Goal: Manage account settings

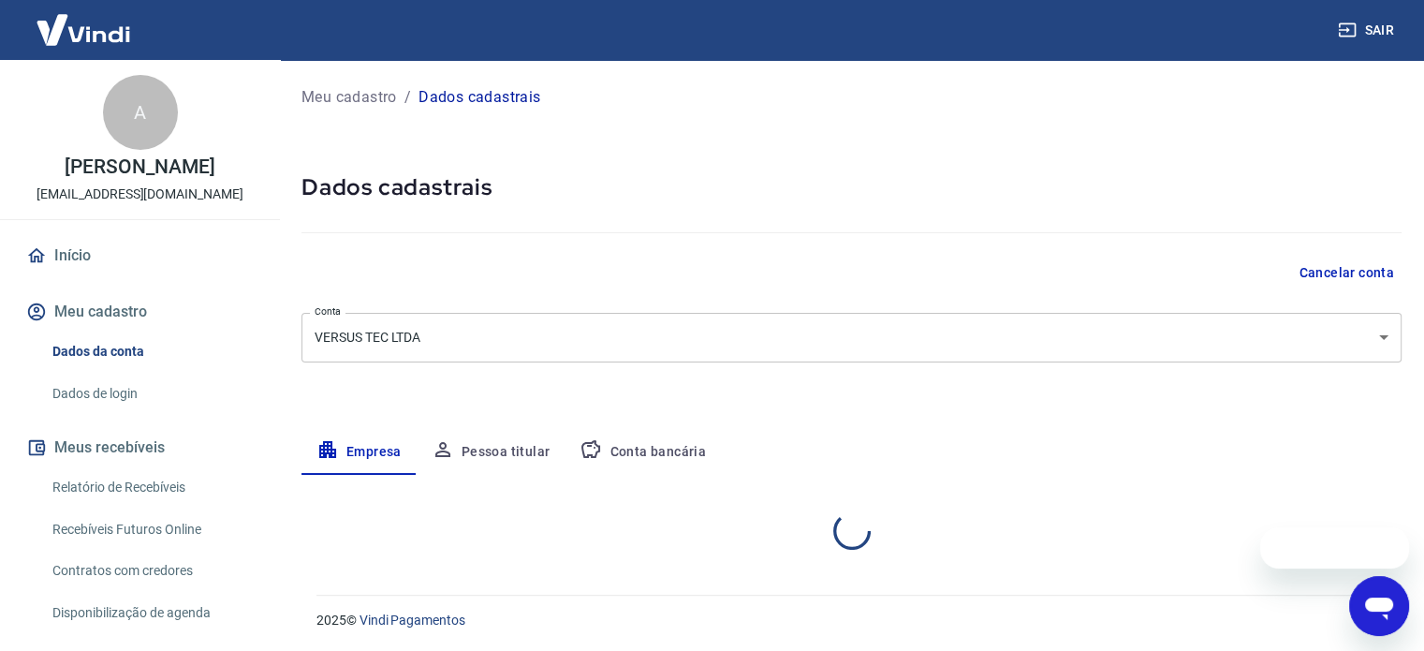
select select "GO"
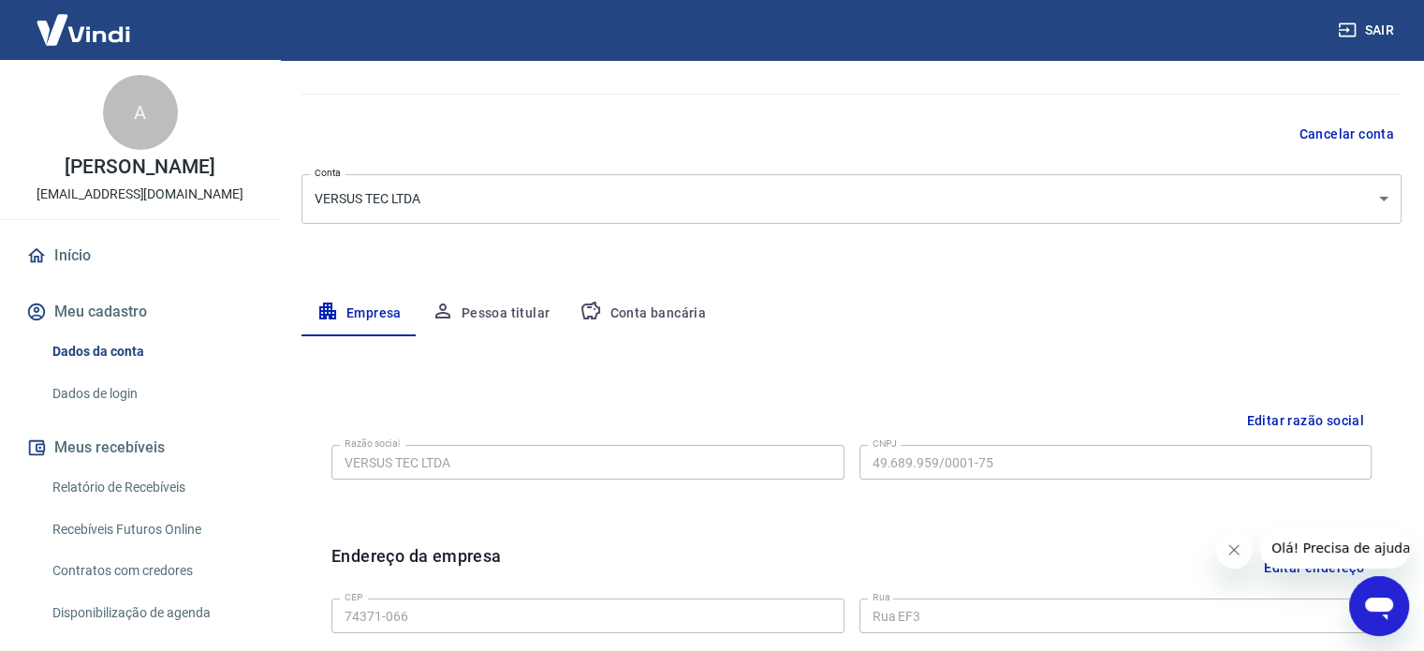
scroll to position [137, 0]
click at [644, 319] on button "Conta bancária" at bounding box center [643, 315] width 156 height 45
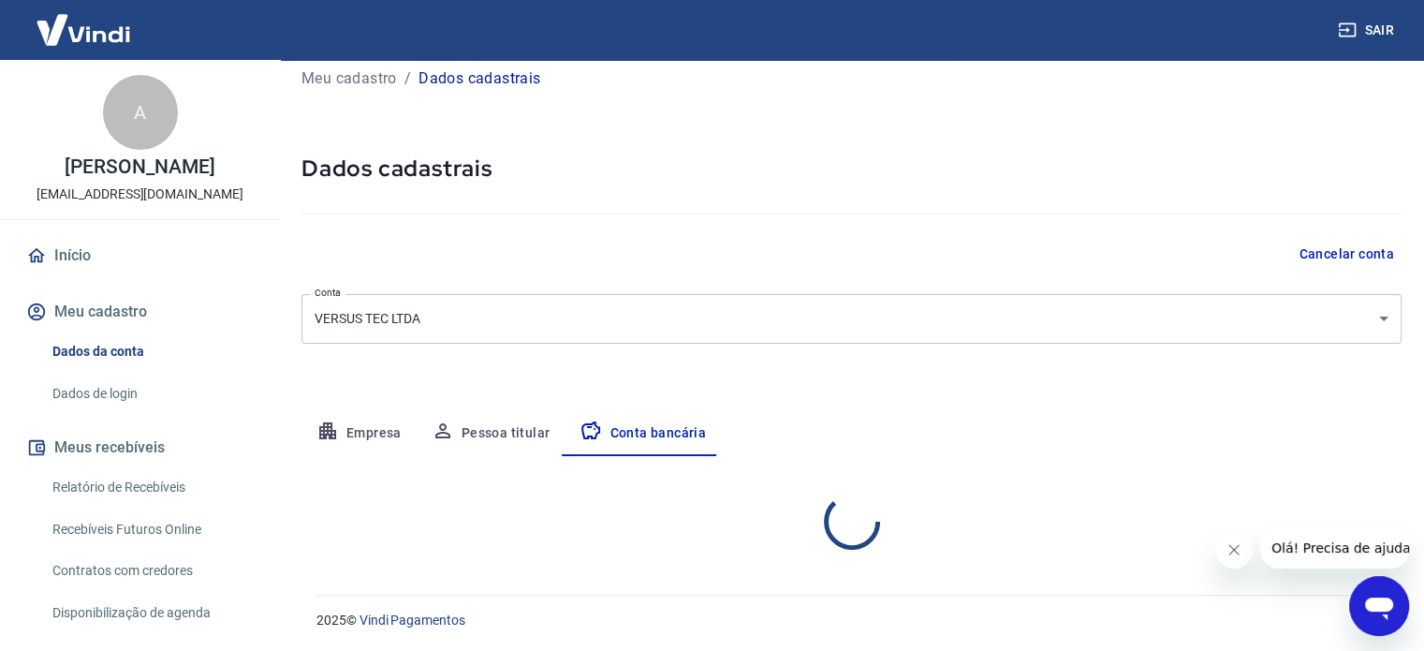
select select "1"
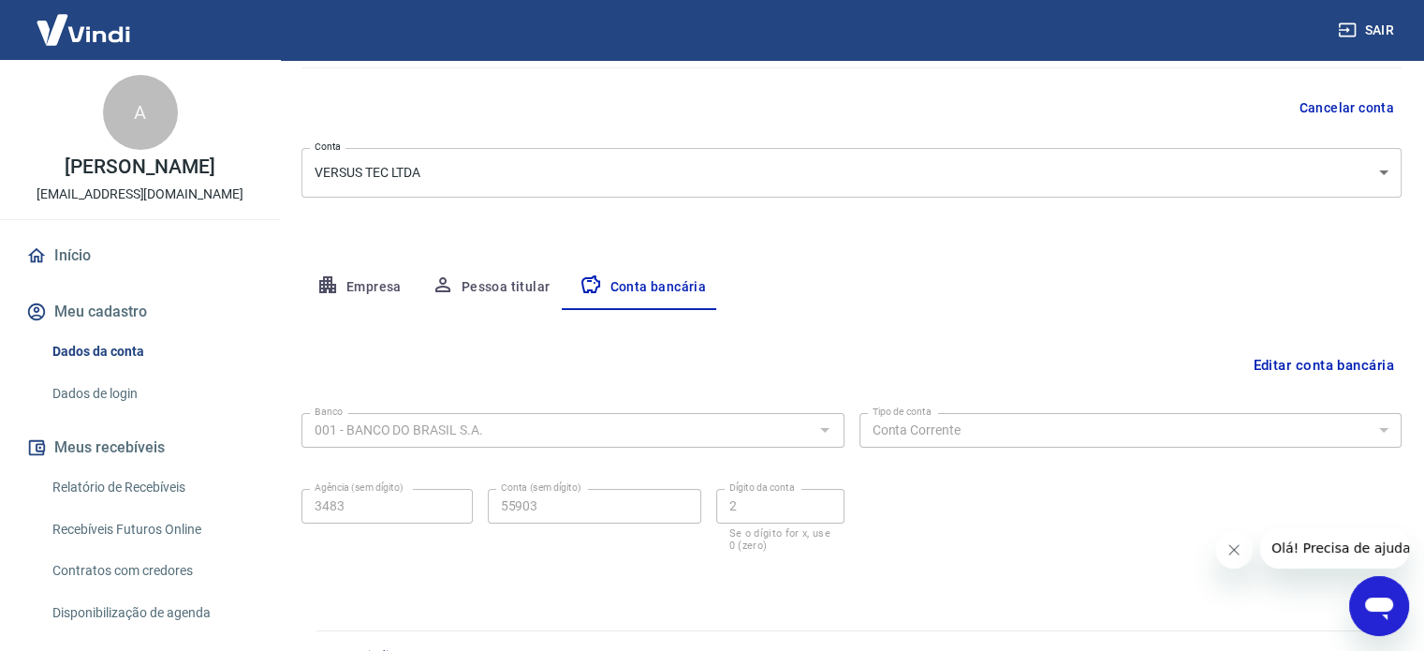
scroll to position [201, 0]
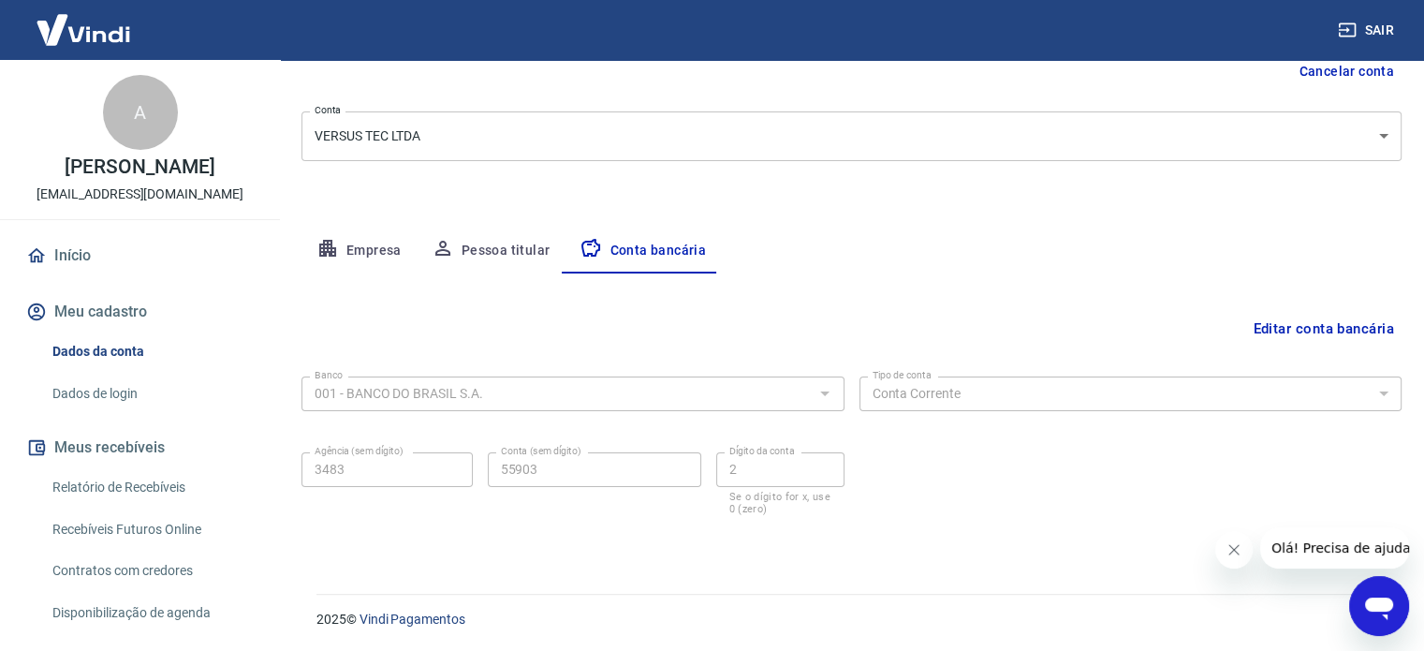
click at [1314, 327] on button "Editar conta bancária" at bounding box center [1324, 329] width 156 height 36
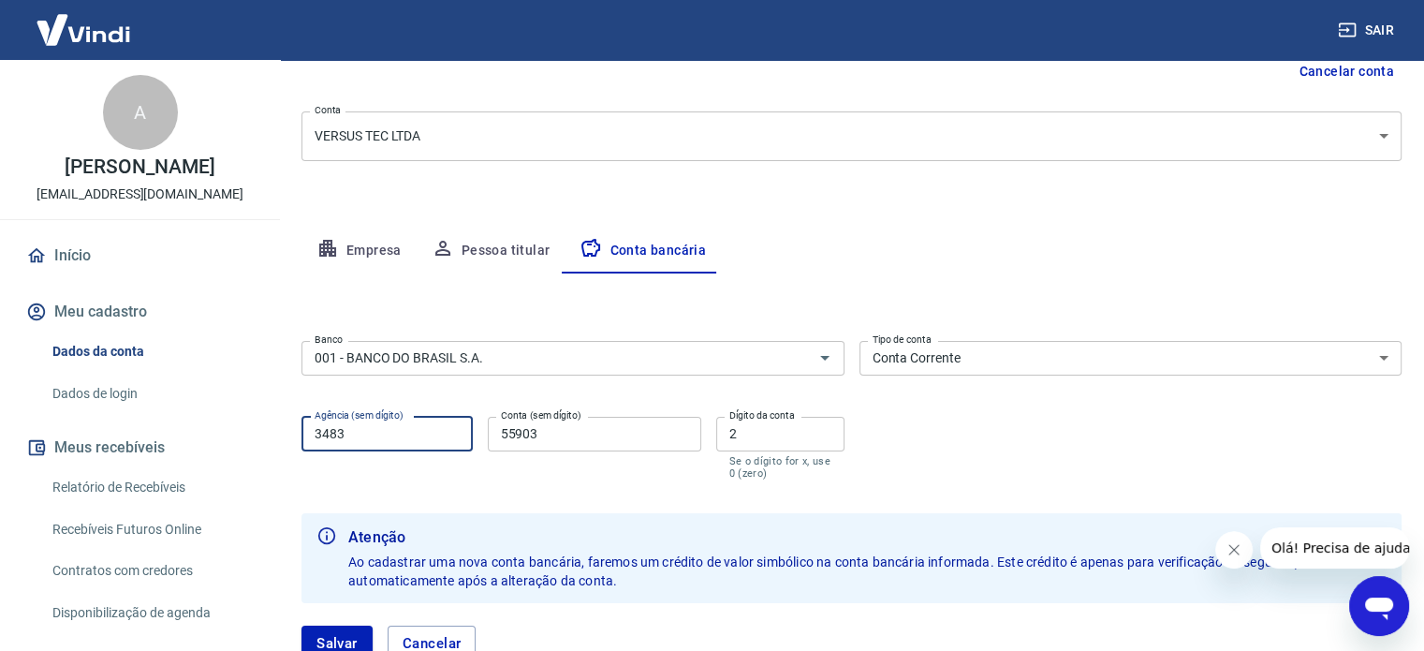
drag, startPoint x: 350, startPoint y: 435, endPoint x: 292, endPoint y: 425, distance: 59.0
click at [292, 425] on div "Meu cadastro / Dados cadastrais Dados cadastrais Cancelar conta Conta VERSUS TE…" at bounding box center [851, 283] width 1145 height 848
type input "3229"
drag, startPoint x: 569, startPoint y: 438, endPoint x: 495, endPoint y: 434, distance: 74.1
click at [495, 434] on input "55903" at bounding box center [595, 434] width 214 height 35
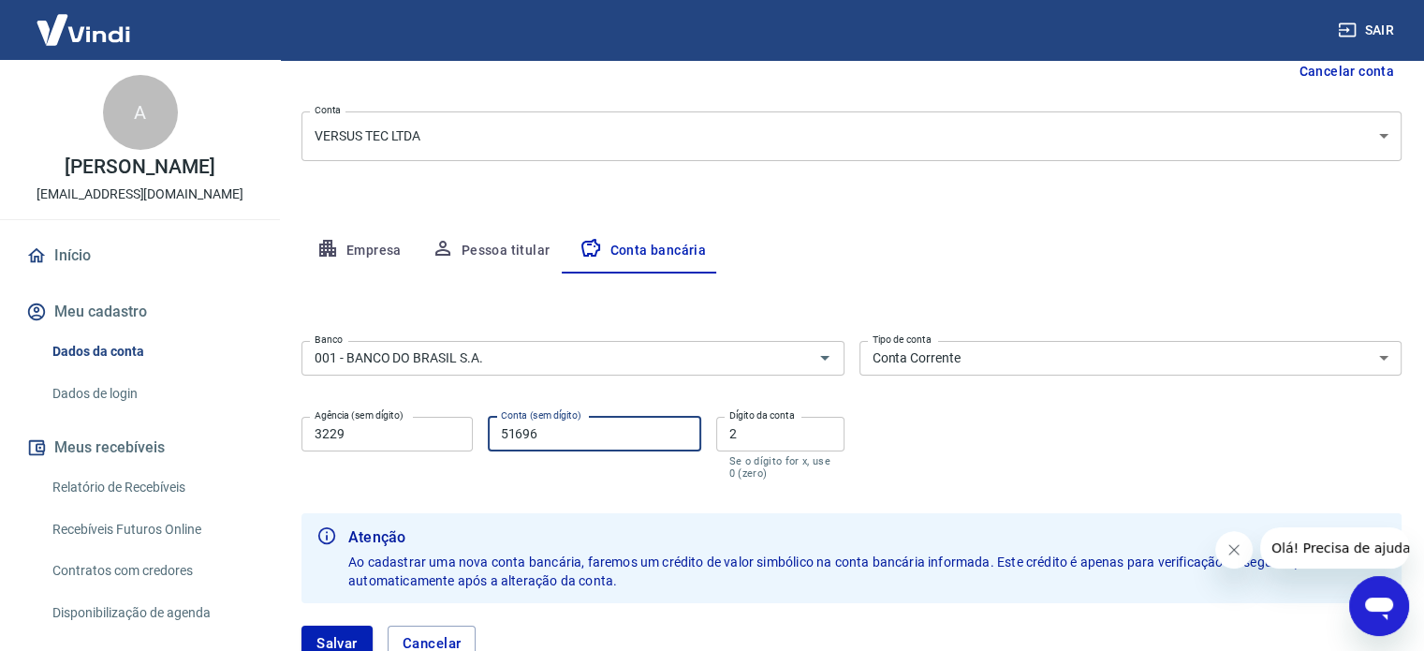
type input "51696"
drag, startPoint x: 761, startPoint y: 431, endPoint x: 696, endPoint y: 421, distance: 66.4
click at [696, 421] on div "Agência (sem dígito) 3229 Agência (sem dígito) Conta (sem dígito) 51696 Conta (…" at bounding box center [573, 446] width 543 height 74
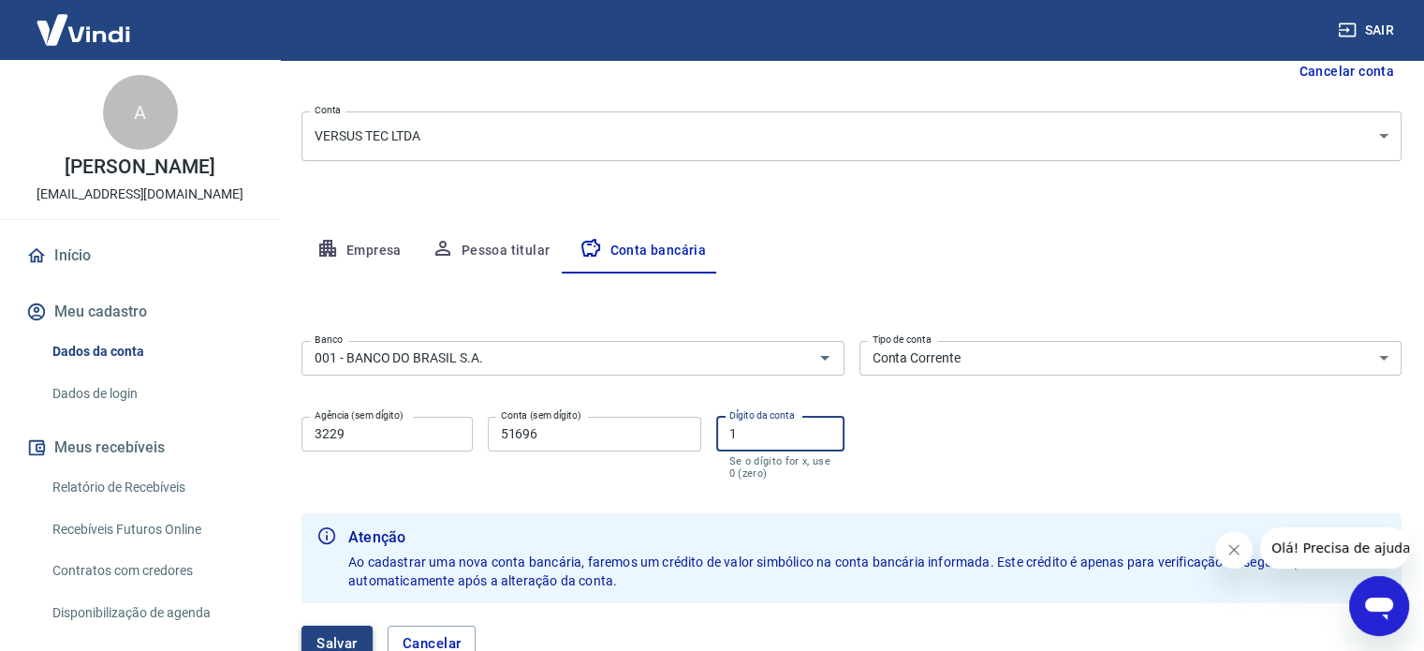
type input "1"
click at [338, 636] on button "Salvar" at bounding box center [337, 644] width 71 height 36
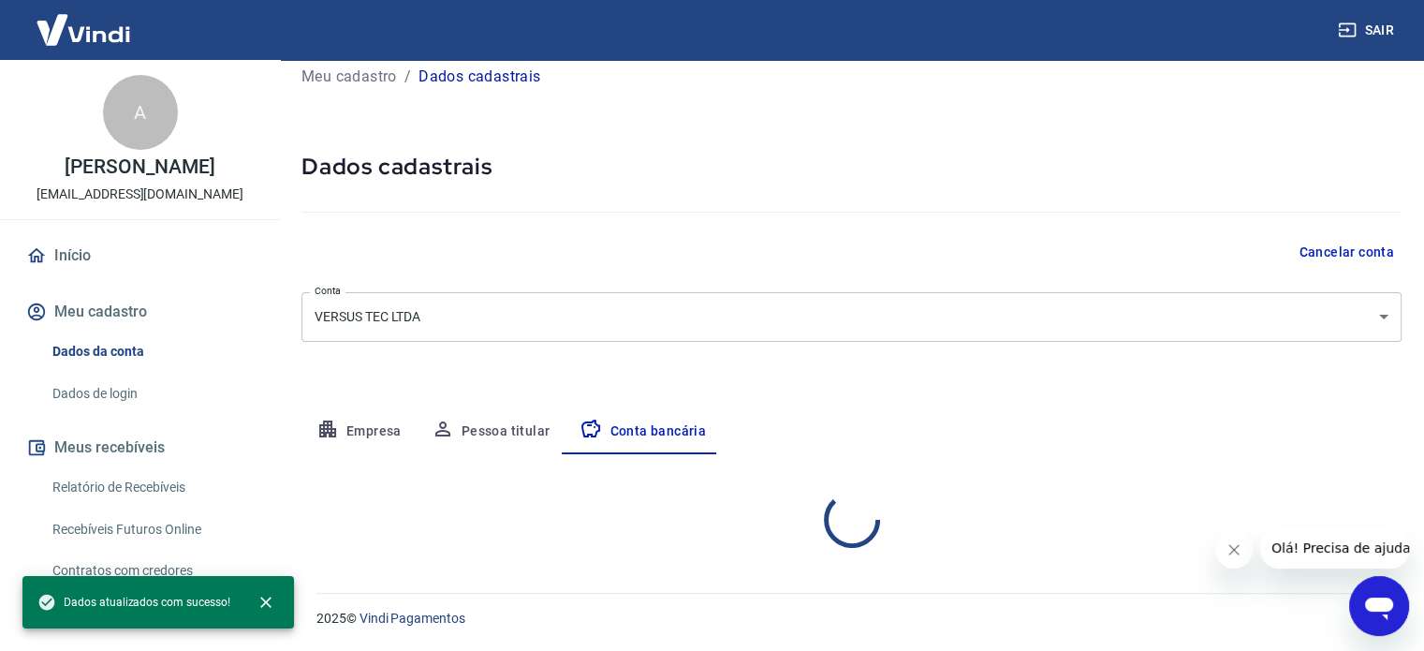
select select "1"
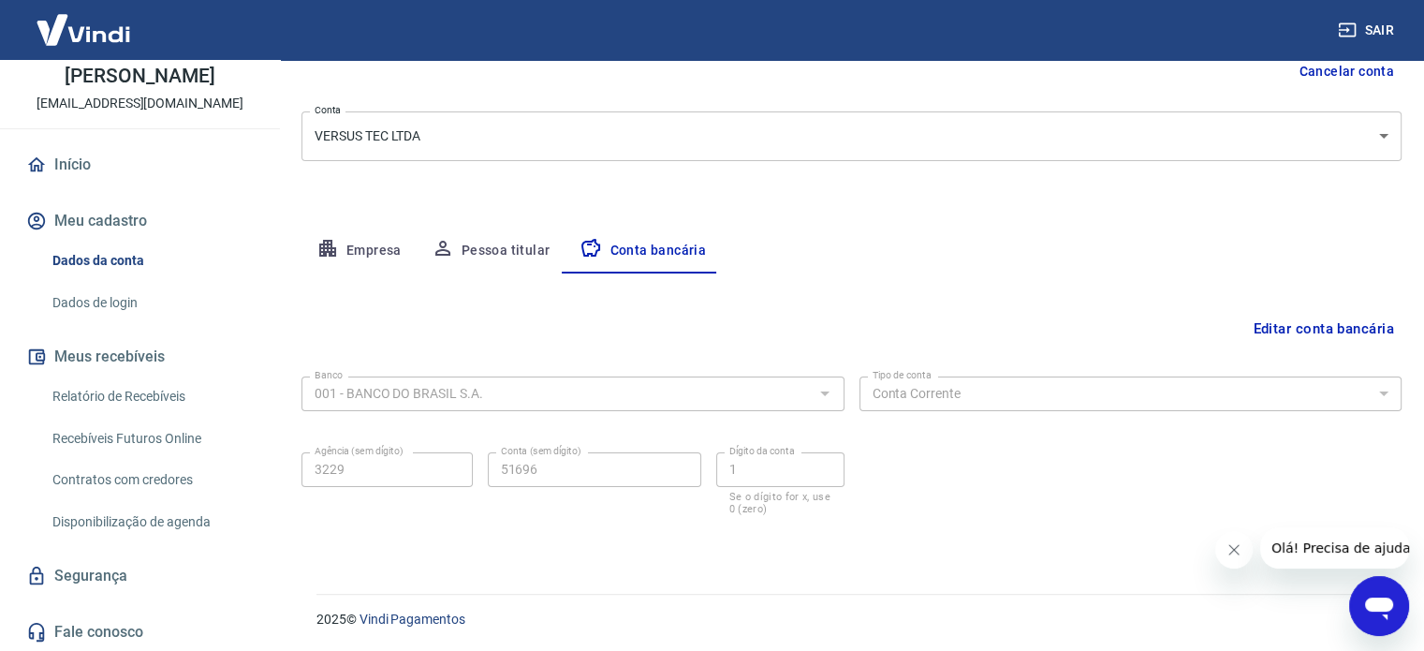
scroll to position [94, 0]
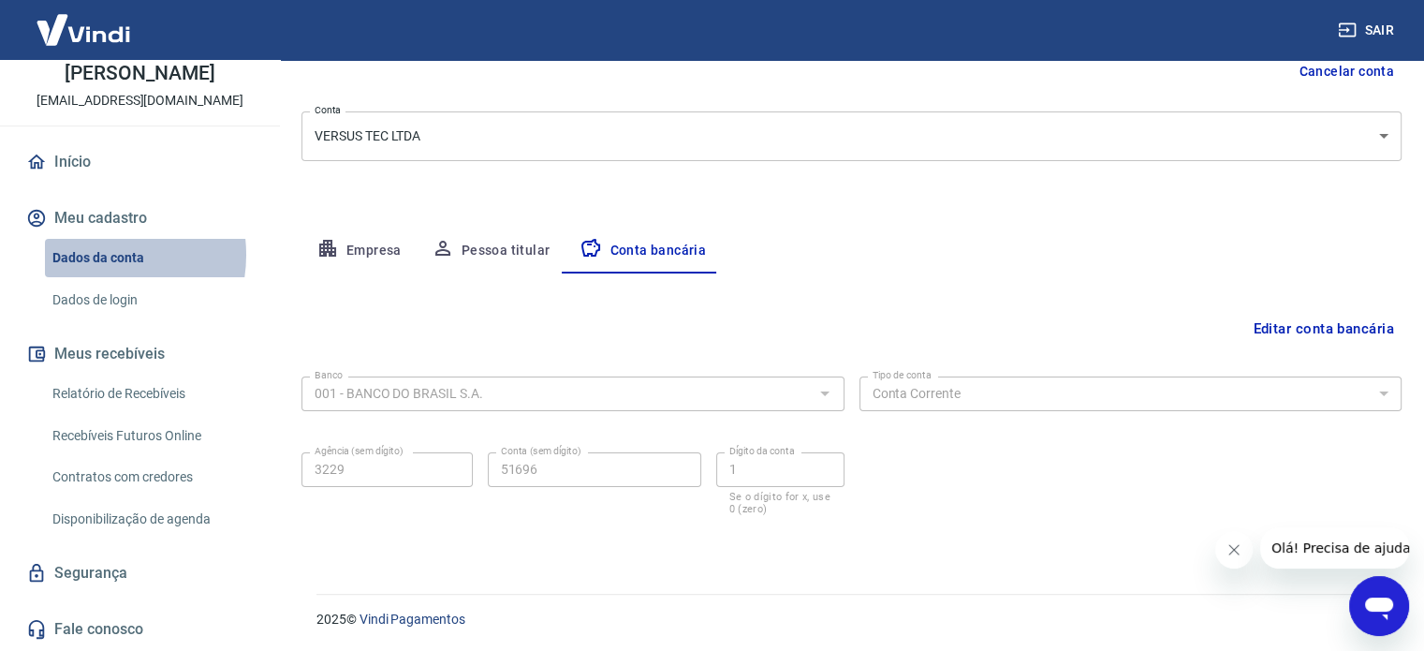
click at [95, 274] on link "Dados da conta" at bounding box center [151, 258] width 213 height 38
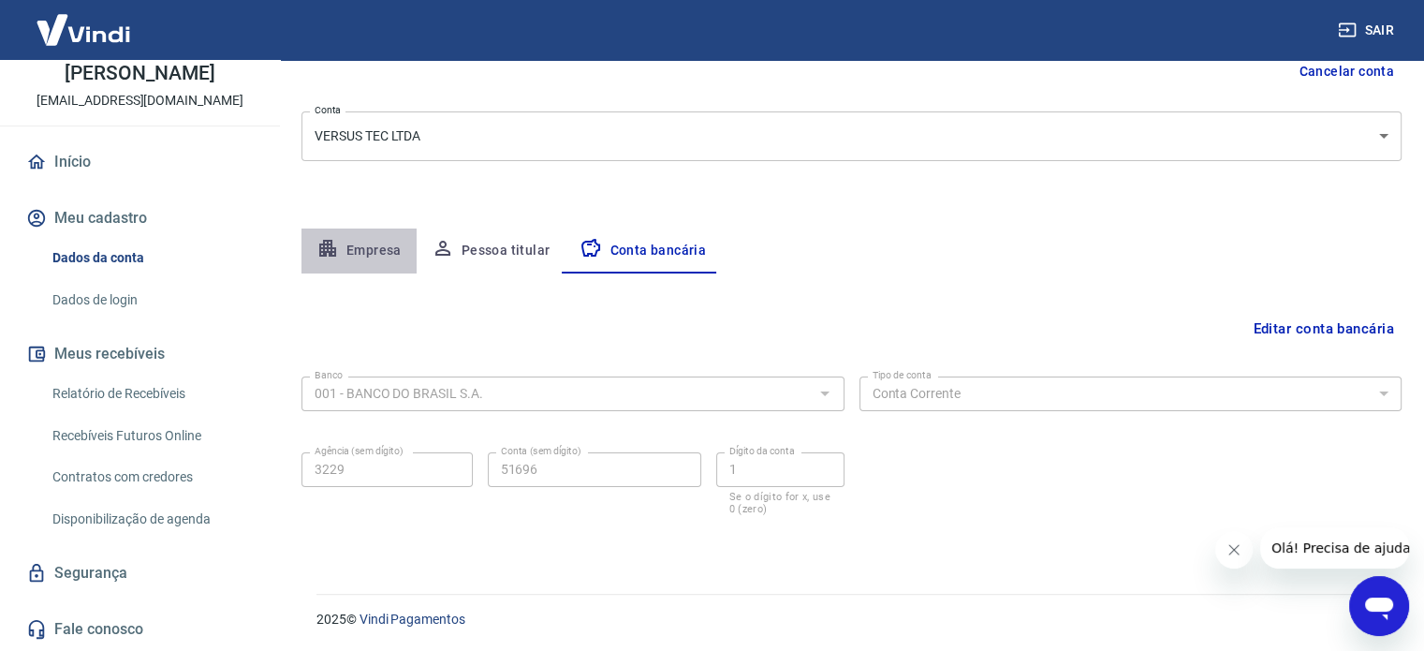
click at [343, 246] on button "Empresa" at bounding box center [359, 251] width 115 height 45
select select "GO"
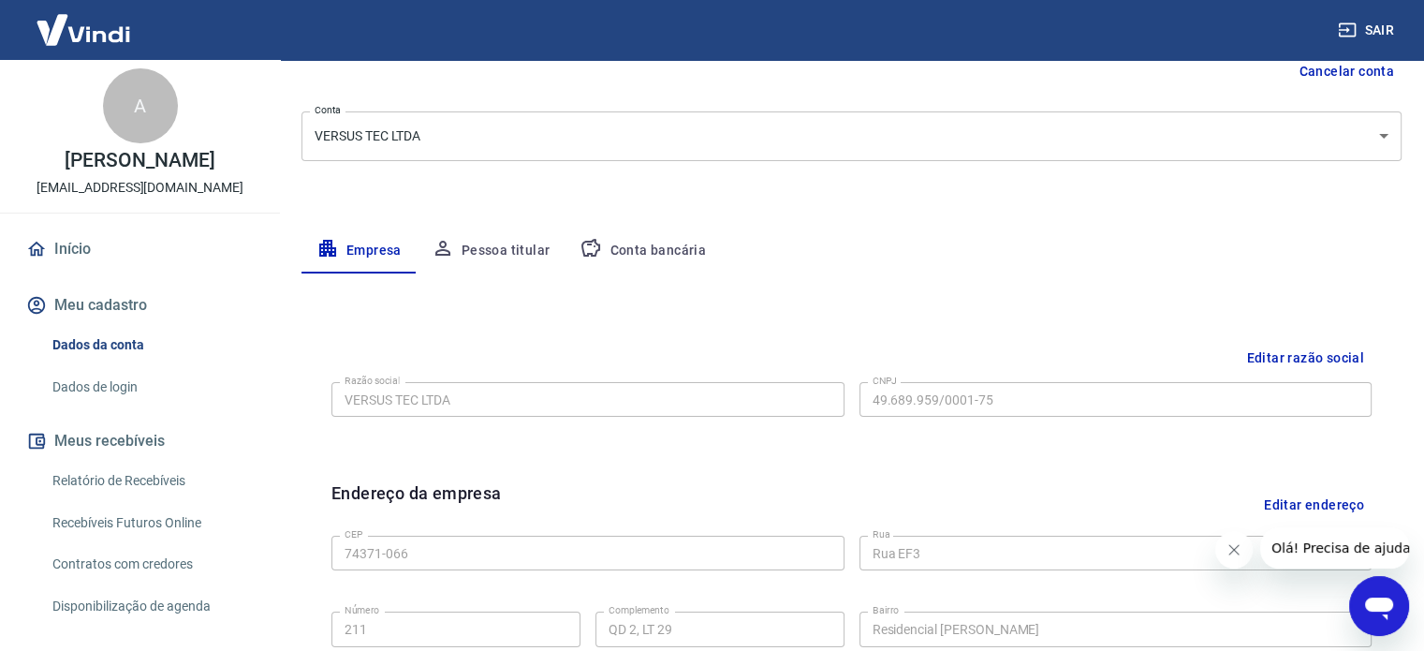
scroll to position [0, 0]
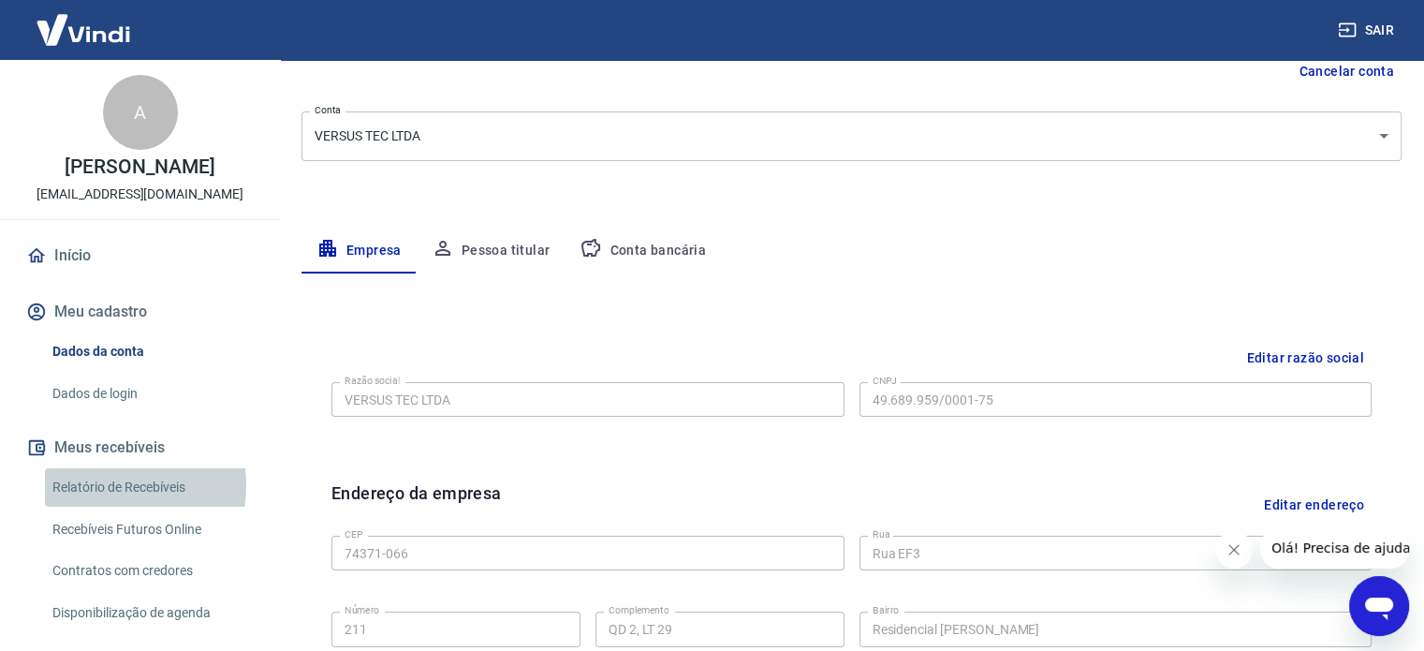
click at [101, 505] on link "Relatório de Recebíveis" at bounding box center [151, 487] width 213 height 38
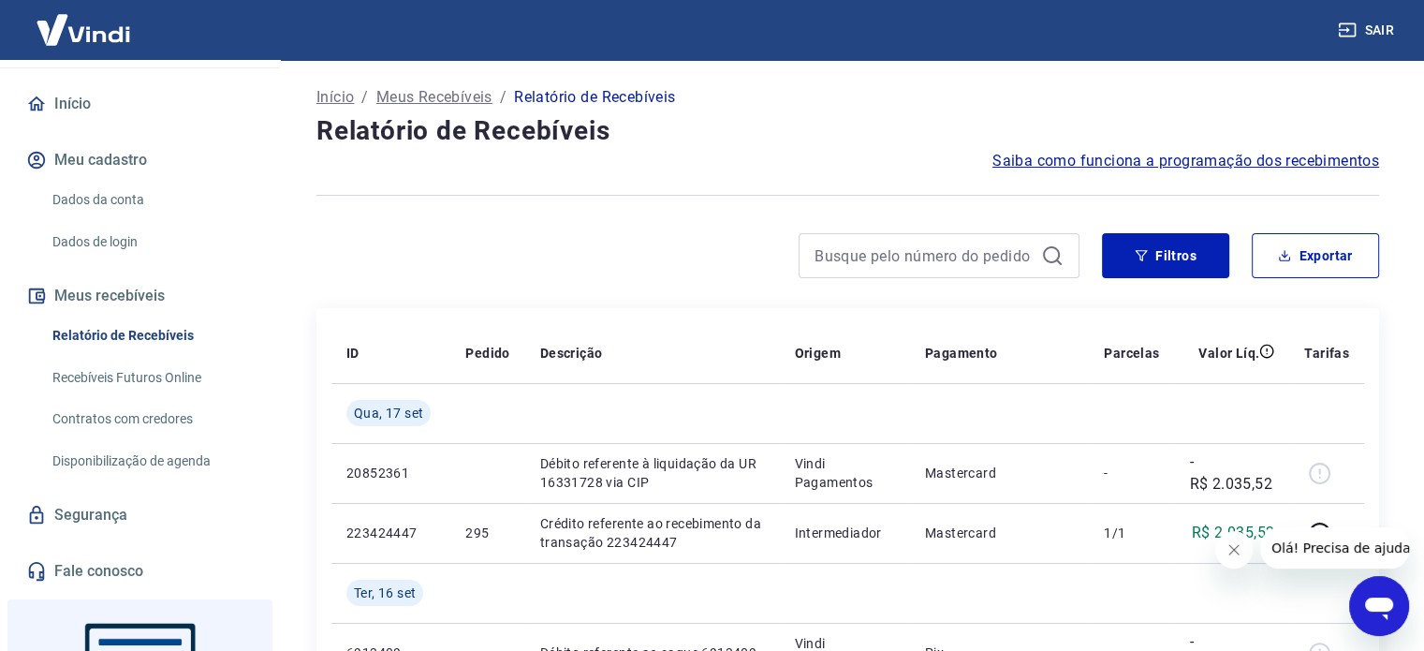
scroll to position [187, 0]
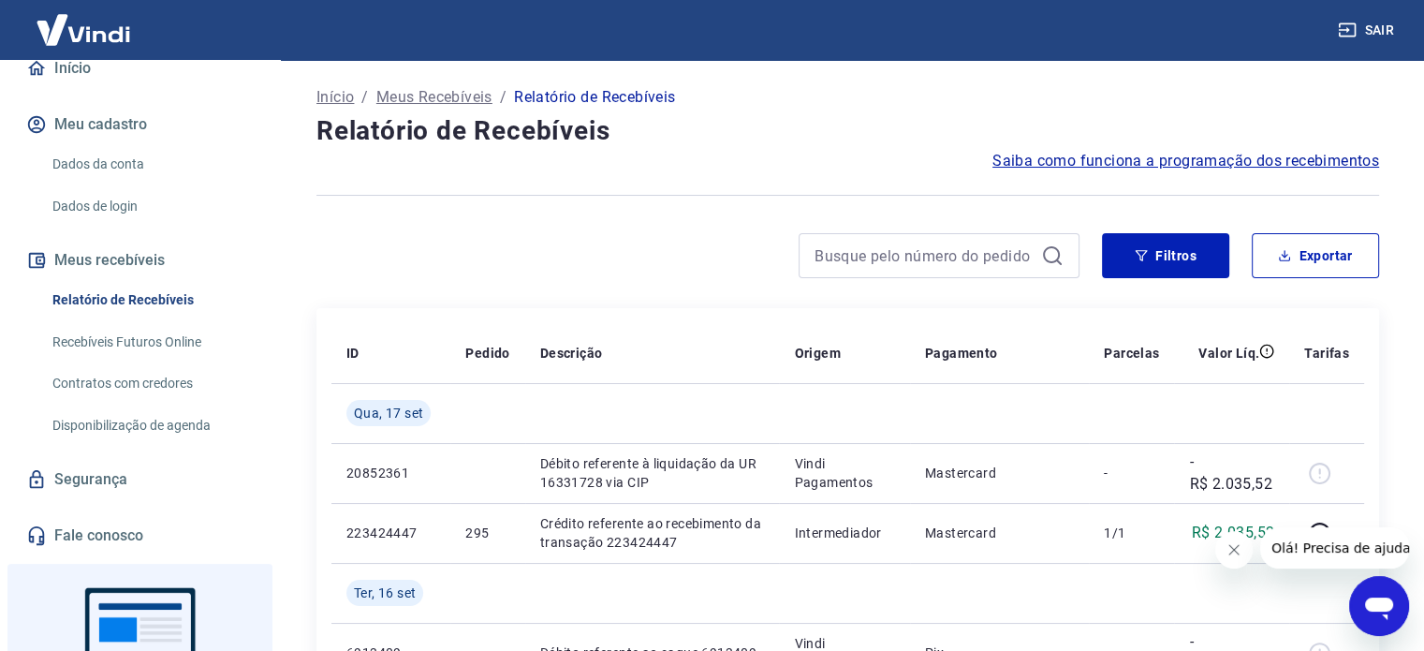
click at [143, 362] on link "Recebíveis Futuros Online" at bounding box center [151, 342] width 213 height 38
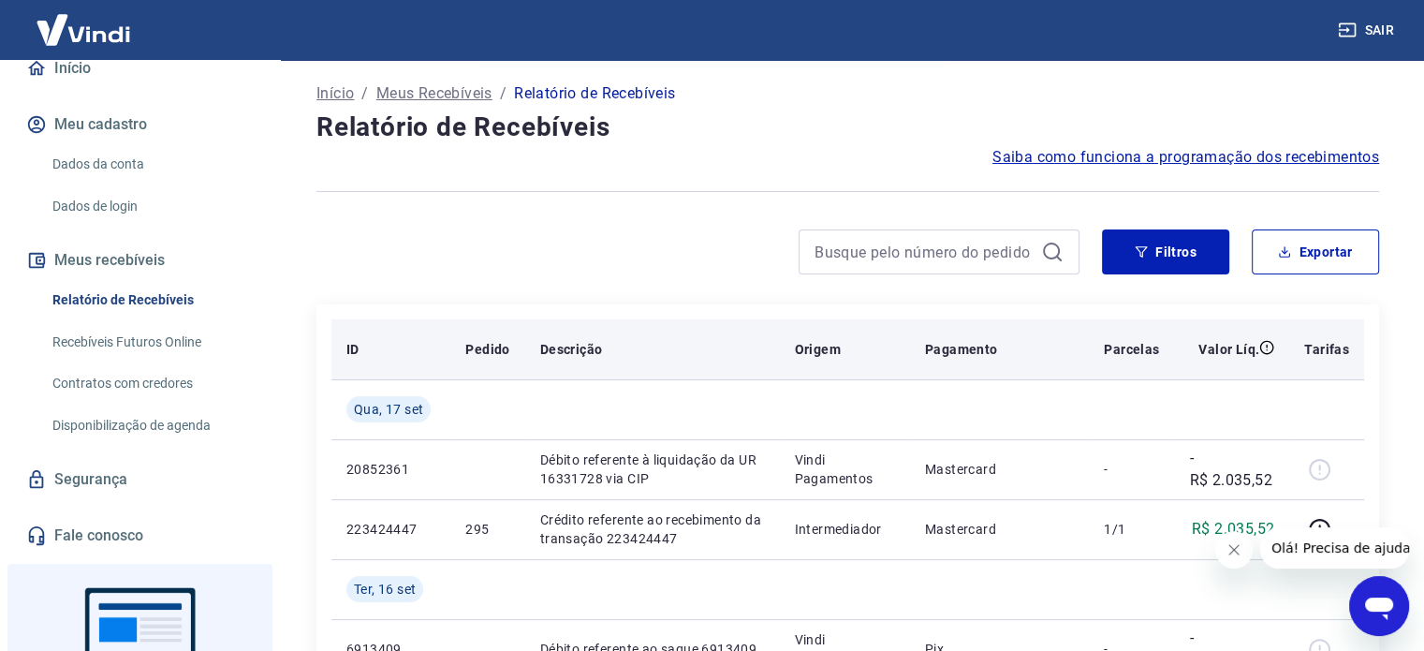
scroll to position [0, 0]
